Goal: Information Seeking & Learning: Learn about a topic

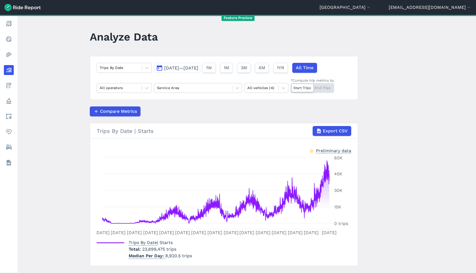
scroll to position [13, 0]
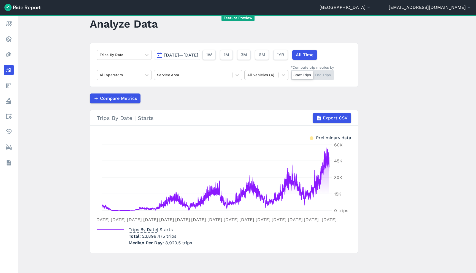
click at [415, 45] on main "Analyze Data Trips By Date [DATE]—[DATE] 1W 1M 3M 6M 1YR All Time All operators…" at bounding box center [247, 144] width 458 height 258
click at [371, 5] on button "[GEOGRAPHIC_DATA]" at bounding box center [345, 7] width 52 height 7
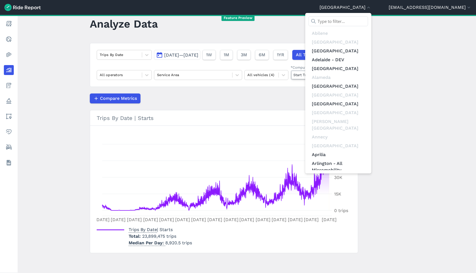
click at [399, 9] on div at bounding box center [238, 136] width 476 height 273
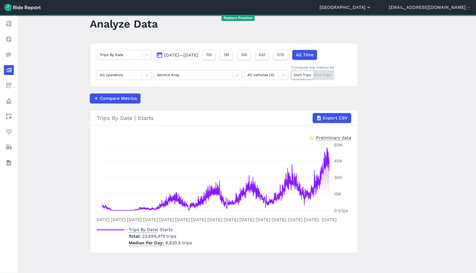
click at [371, 9] on icon "button" at bounding box center [369, 8] width 6 height 6
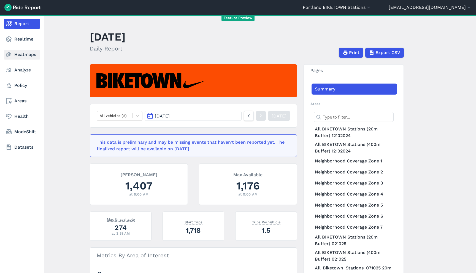
click at [28, 53] on link "Heatmaps" at bounding box center [22, 55] width 36 height 10
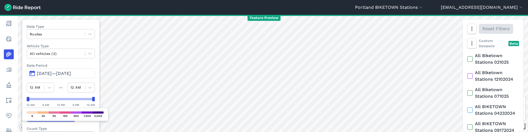
click at [71, 73] on span "May 18, 2025—Aug 16, 2025" at bounding box center [54, 73] width 34 height 5
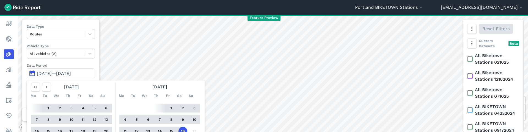
click at [184, 131] on button "16" at bounding box center [183, 131] width 9 height 9
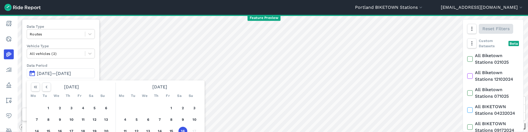
click at [182, 129] on button "16" at bounding box center [183, 131] width 9 height 9
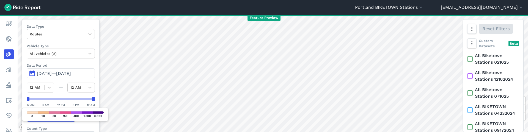
click at [182, 129] on div "3 mi Data Type Routes Vehicle Type All vehicles (2) Data Period Aug 16, 2025—Au…" at bounding box center [273, 74] width 511 height 118
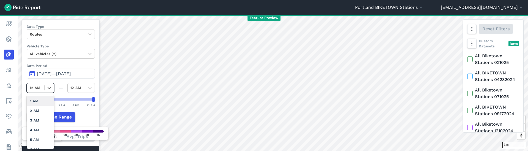
click at [42, 89] on div "12 AM" at bounding box center [35, 87] width 17 height 9
click at [44, 109] on div "2 AM" at bounding box center [41, 111] width 28 height 10
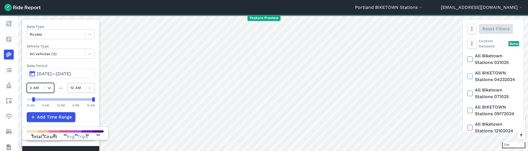
click at [70, 88] on input "text" at bounding box center [70, 87] width 1 height 5
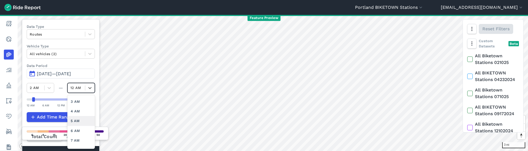
scroll to position [21, 0]
click at [74, 127] on div "6 AM" at bounding box center [81, 128] width 28 height 10
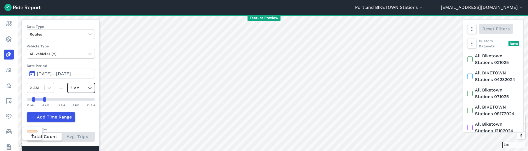
click at [83, 88] on div "6 AM" at bounding box center [76, 87] width 17 height 9
click at [79, 132] on div "11 PM" at bounding box center [81, 133] width 28 height 10
